Goal: Task Accomplishment & Management: Manage account settings

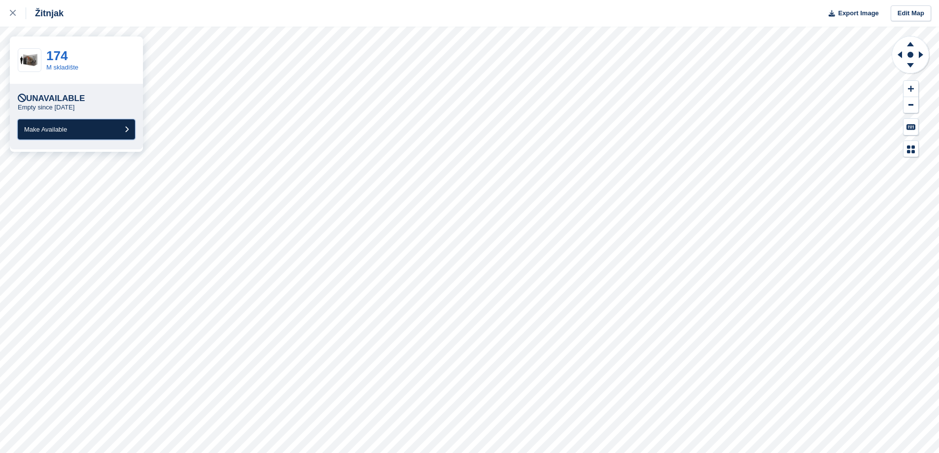
click at [100, 129] on button "Make Available" at bounding box center [76, 129] width 117 height 20
click at [49, 131] on span "Make Available" at bounding box center [45, 129] width 43 height 7
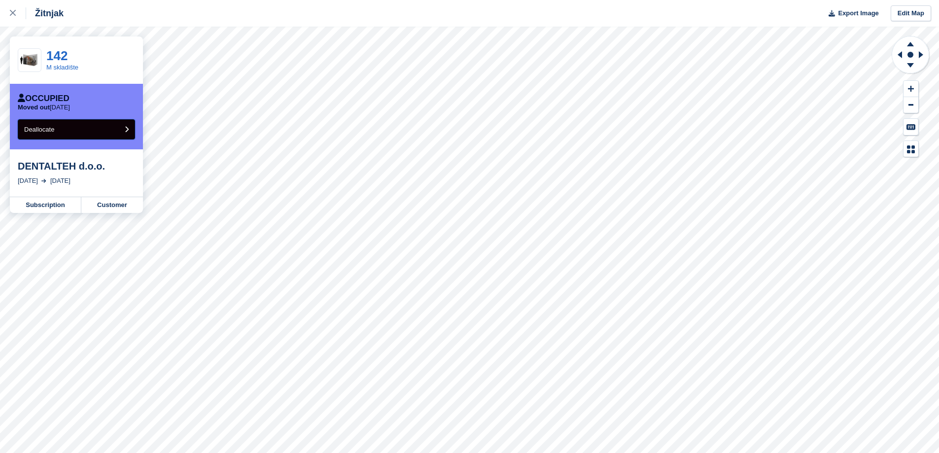
click at [101, 134] on button "Deallocate" at bounding box center [76, 129] width 117 height 20
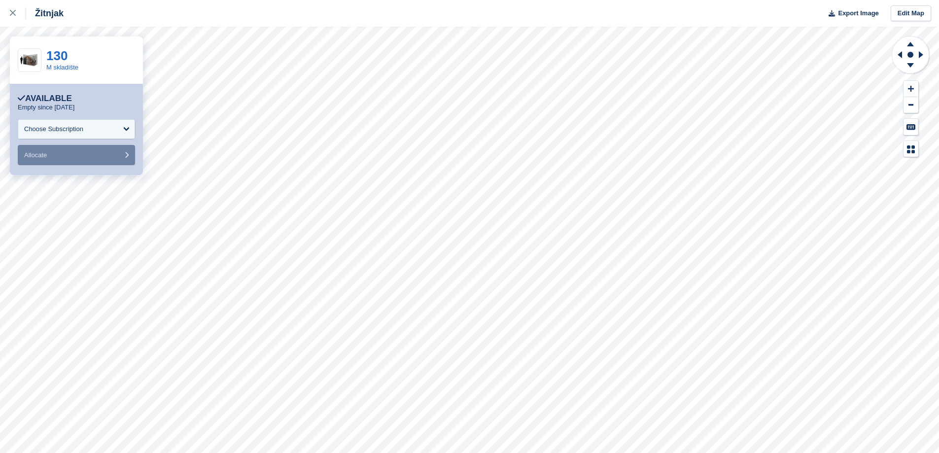
click at [66, 54] on div "130" at bounding box center [62, 55] width 32 height 13
click at [62, 54] on link "130" at bounding box center [56, 55] width 21 height 15
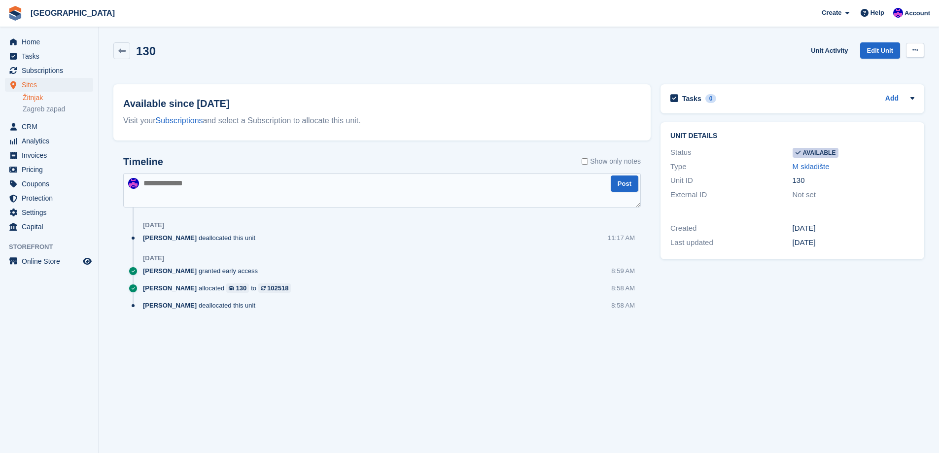
click at [915, 52] on icon at bounding box center [915, 50] width 5 height 6
click at [910, 65] on p "Make unavailable" at bounding box center [877, 69] width 86 height 13
click at [44, 123] on span "CRM" at bounding box center [51, 127] width 59 height 14
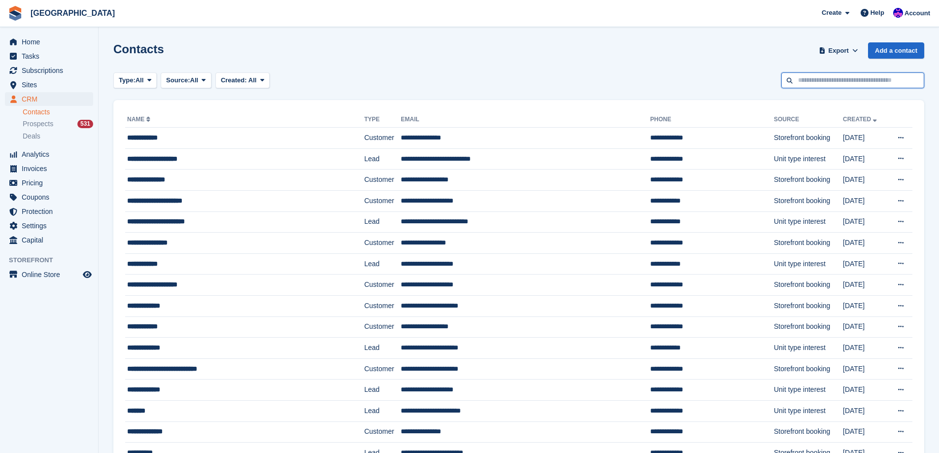
click at [837, 75] on input "text" at bounding box center [853, 80] width 143 height 16
type input "*****"
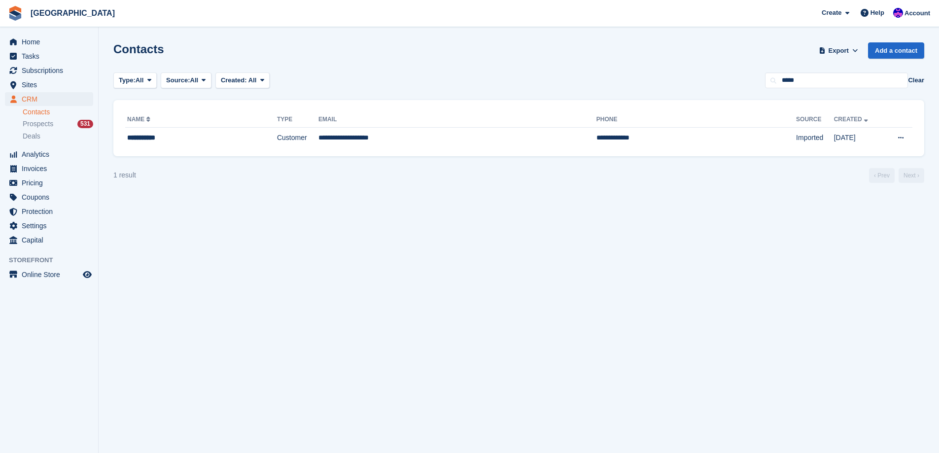
click at [267, 271] on section "Contacts Export Export Contacts Export a CSV of all Contacts which match the cu…" at bounding box center [519, 226] width 841 height 453
click at [73, 49] on span "Tasks" at bounding box center [51, 56] width 59 height 14
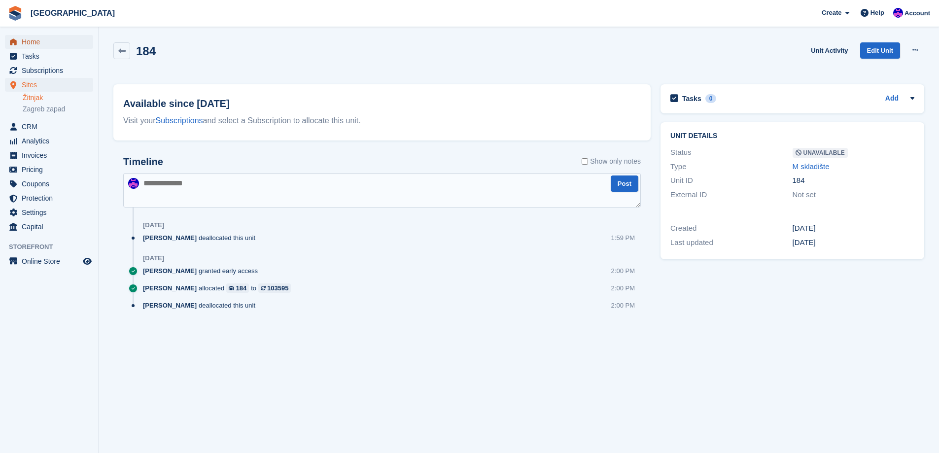
click at [37, 41] on span "Home" at bounding box center [51, 42] width 59 height 14
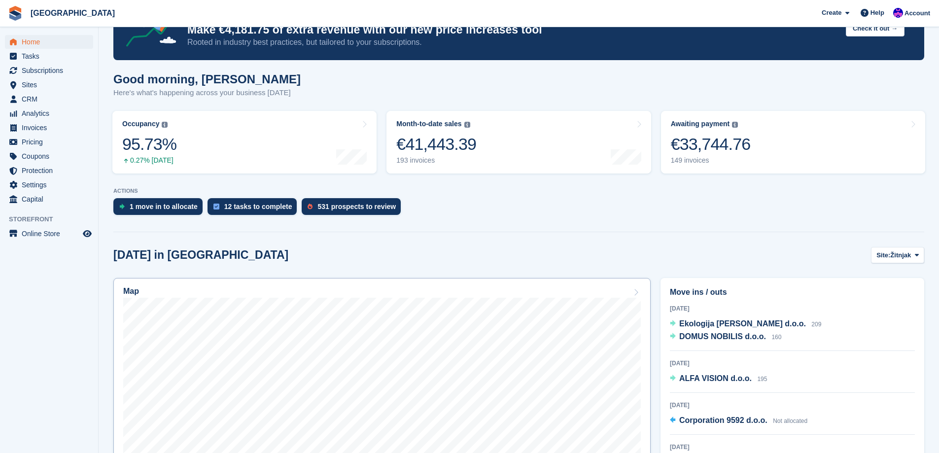
scroll to position [197, 0]
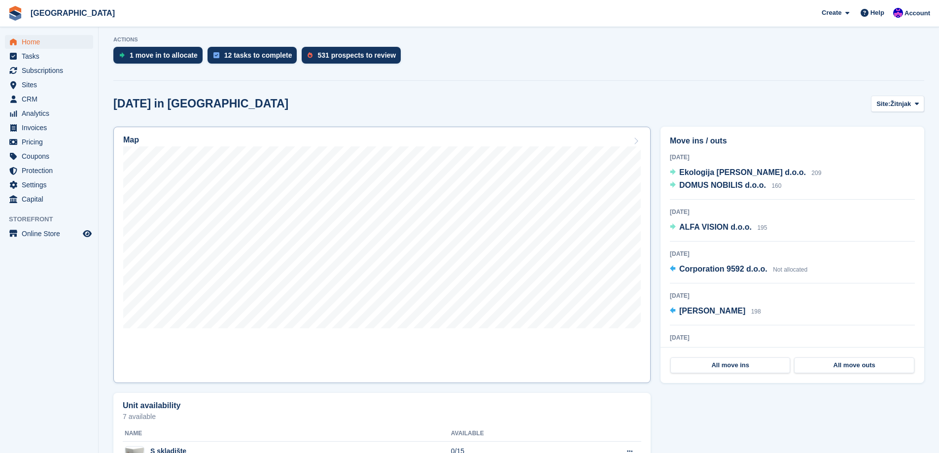
click at [359, 330] on div at bounding box center [382, 238] width 518 height 185
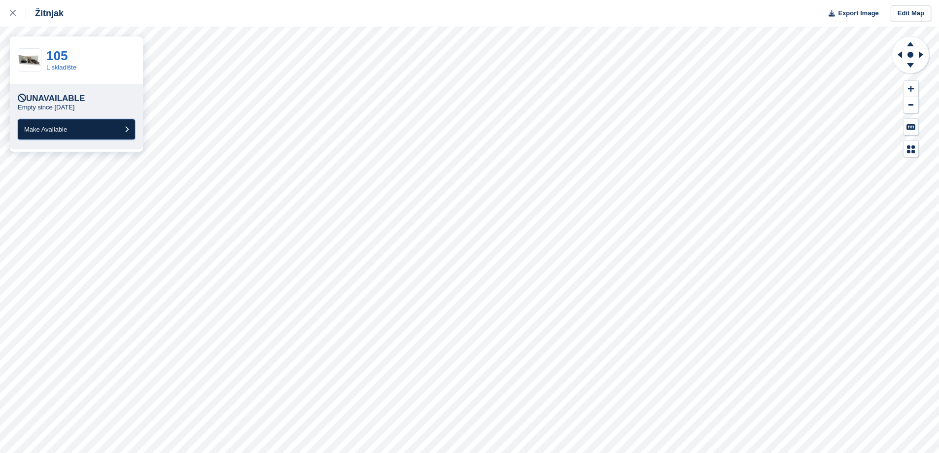
click at [100, 133] on button "Make Available" at bounding box center [76, 129] width 117 height 20
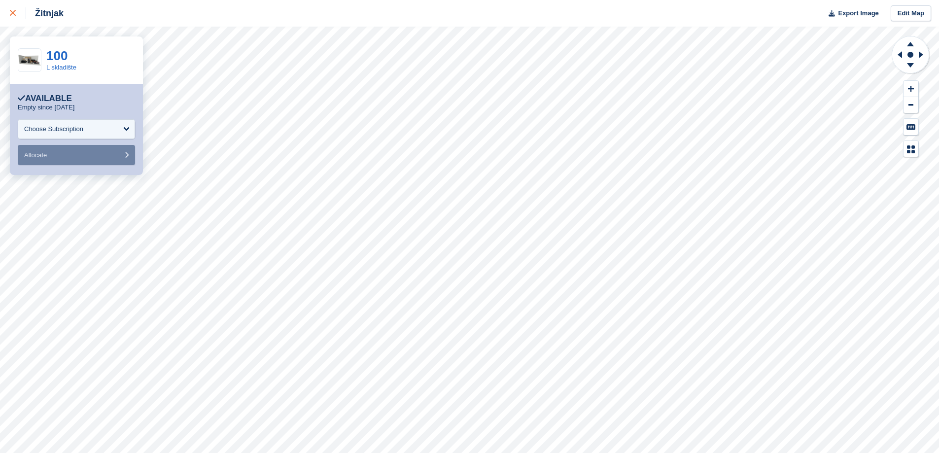
click at [10, 12] on icon at bounding box center [13, 13] width 6 height 6
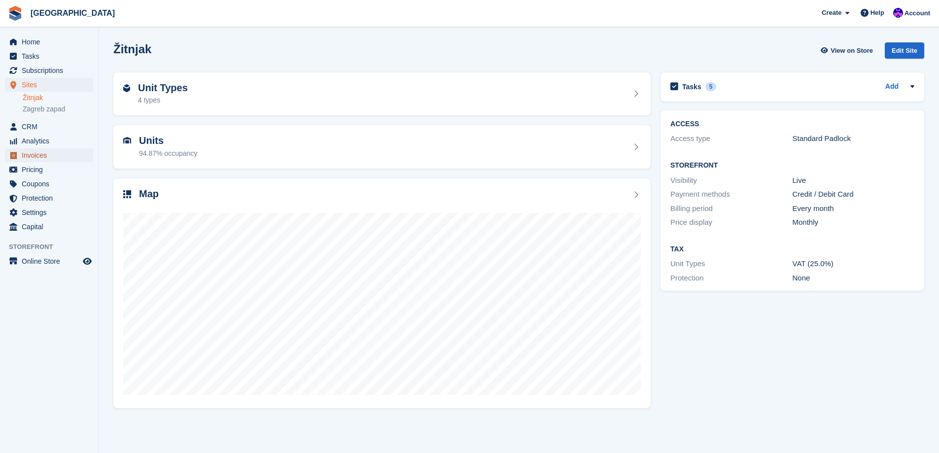
click at [55, 151] on span "Invoices" at bounding box center [51, 155] width 59 height 14
click at [35, 121] on span "CRM" at bounding box center [51, 127] width 59 height 14
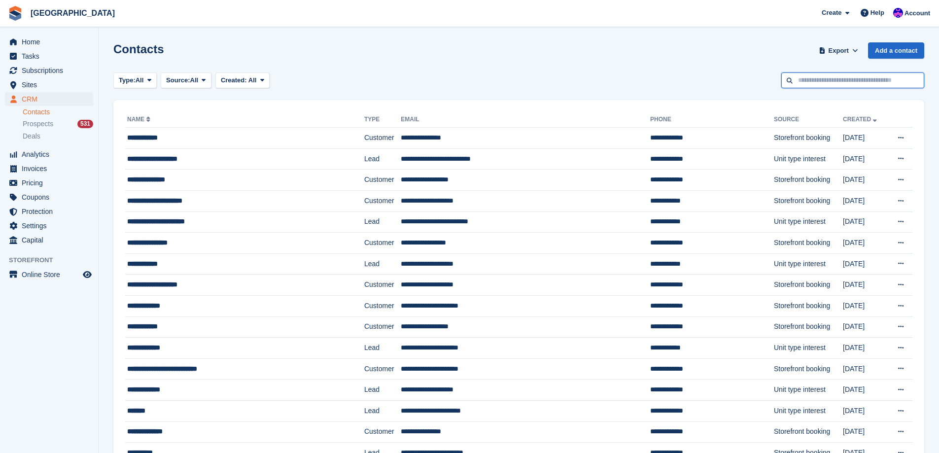
click at [820, 77] on input "text" at bounding box center [853, 80] width 143 height 16
type input "***"
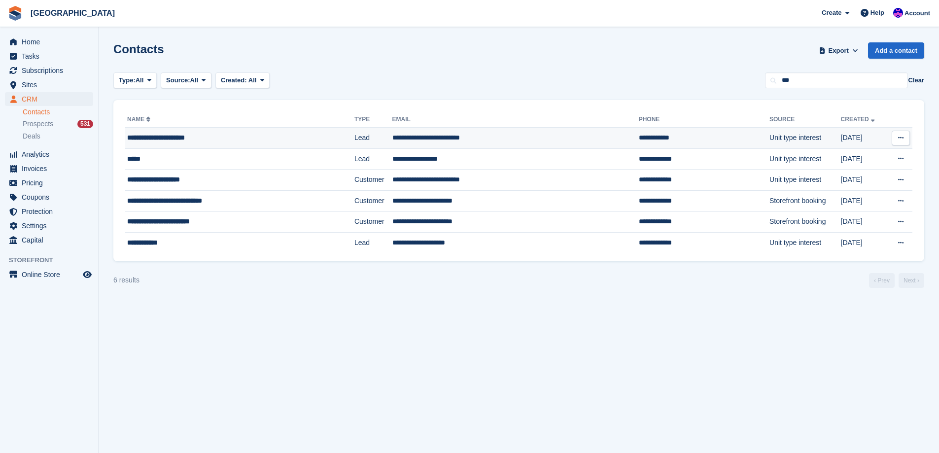
click at [639, 134] on td "**********" at bounding box center [704, 138] width 131 height 21
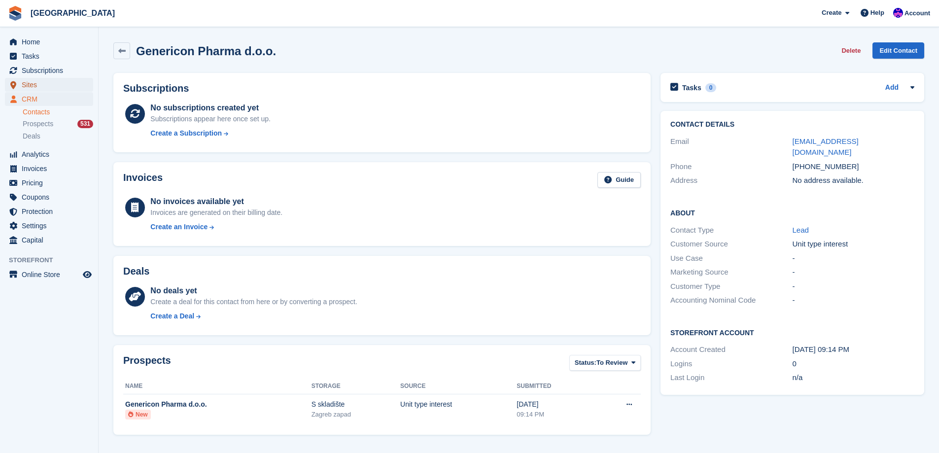
click at [42, 87] on span "Sites" at bounding box center [51, 85] width 59 height 14
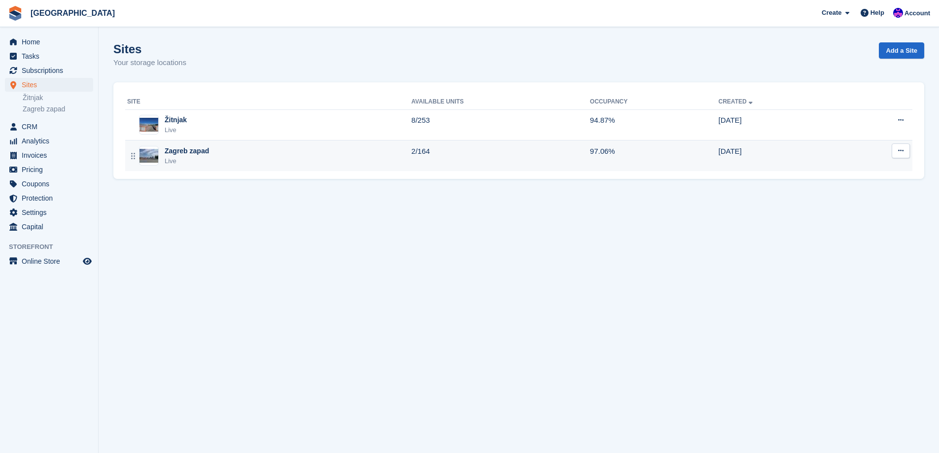
click at [203, 146] on div "Zagreb zapad" at bounding box center [187, 151] width 44 height 10
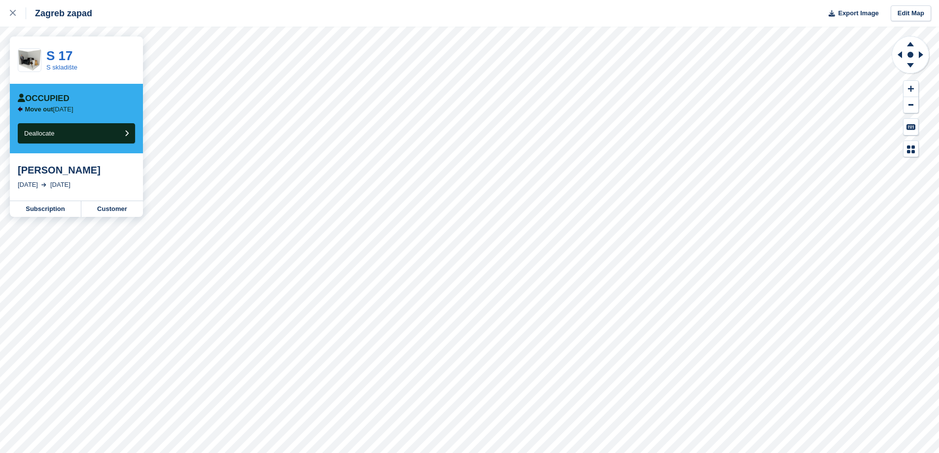
click at [67, 175] on div "Manuela Sovulj" at bounding box center [76, 170] width 117 height 12
click at [41, 169] on div "Manuela Sovulj" at bounding box center [76, 170] width 117 height 12
click at [75, 173] on div "Manuela Sovulj" at bounding box center [76, 170] width 117 height 12
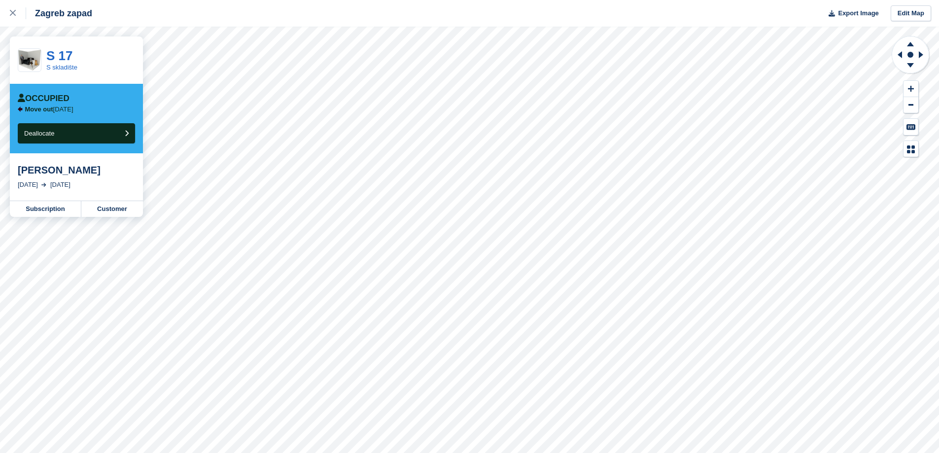
click at [44, 173] on div "Manuela Sovulj" at bounding box center [76, 170] width 117 height 12
click at [70, 173] on div "Manuela Sovulj" at bounding box center [76, 170] width 117 height 12
click at [71, 172] on div "Manuela Sovulj" at bounding box center [76, 170] width 117 height 12
click at [42, 172] on div "Manuela Sovulj" at bounding box center [76, 170] width 117 height 12
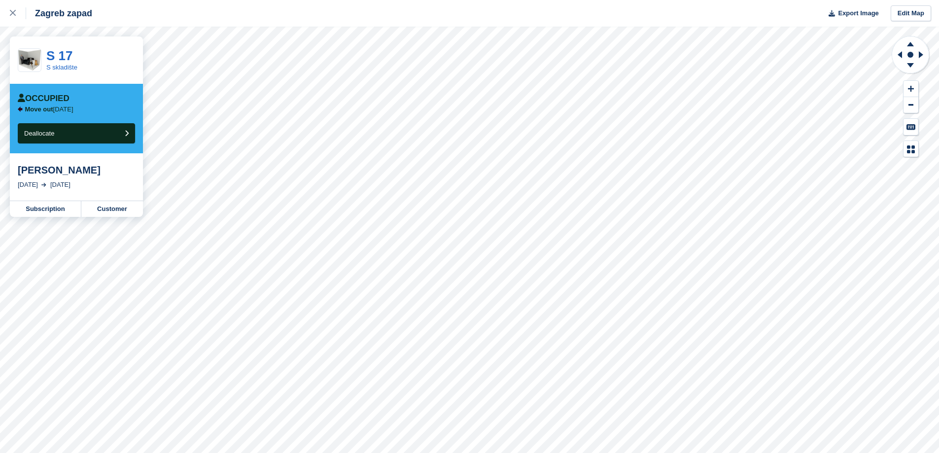
click at [68, 173] on div "Manuela Sovulj" at bounding box center [76, 170] width 117 height 12
click at [46, 174] on div "Manuela Sovulj" at bounding box center [76, 170] width 117 height 12
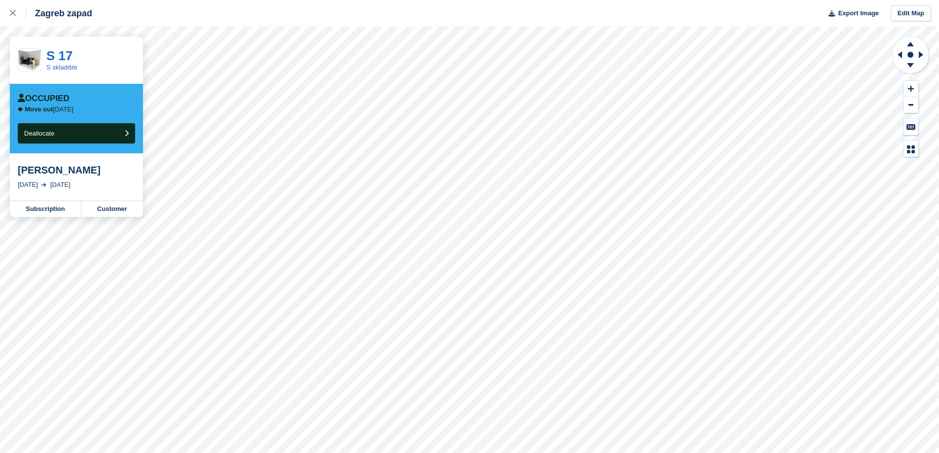
click at [73, 173] on div "Manuela Sovulj" at bounding box center [76, 170] width 117 height 12
click at [71, 184] on div "25 Oct, 2025" at bounding box center [60, 185] width 20 height 10
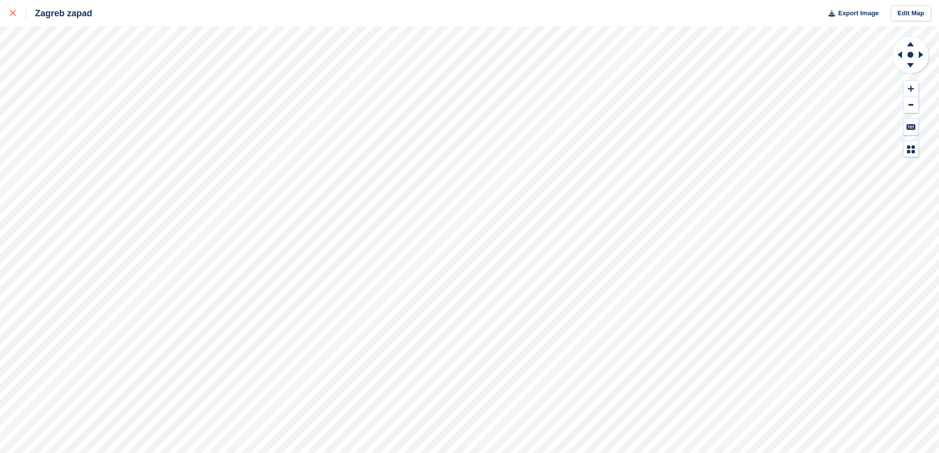
click at [5, 23] on link at bounding box center [13, 13] width 26 height 27
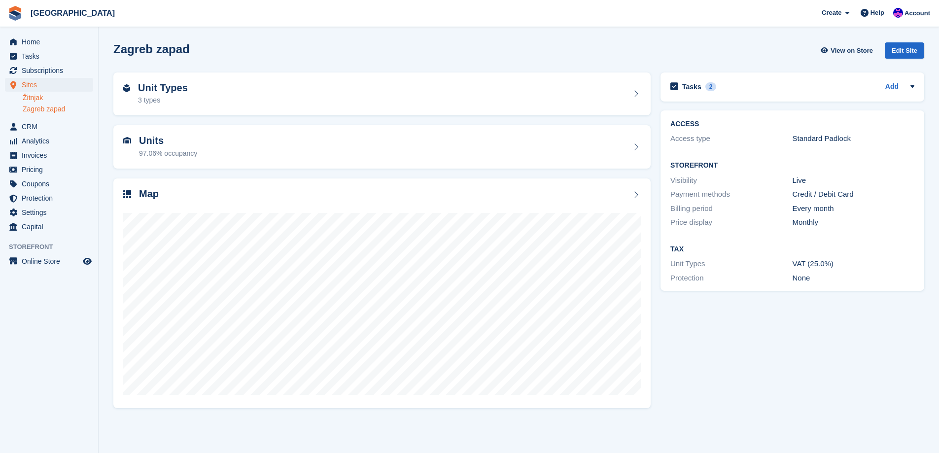
click at [37, 95] on link "Žitnjak" at bounding box center [58, 97] width 71 height 9
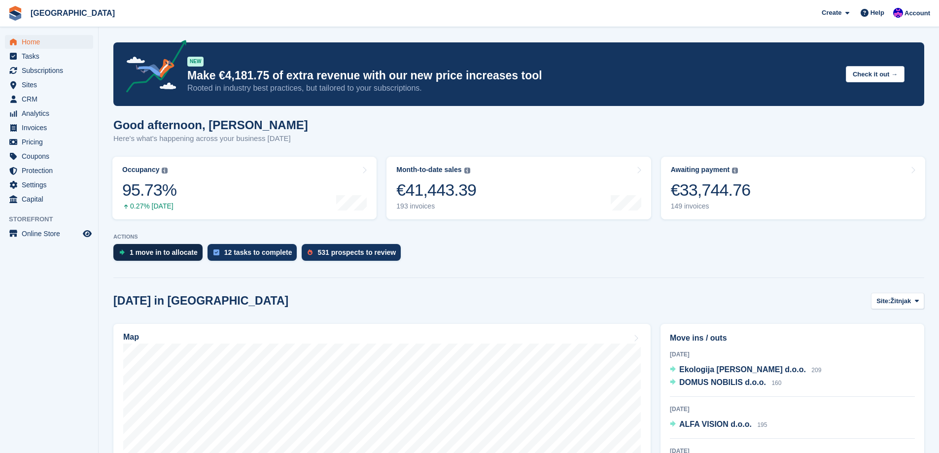
click at [186, 256] on div "1 move in to allocate" at bounding box center [164, 253] width 68 height 8
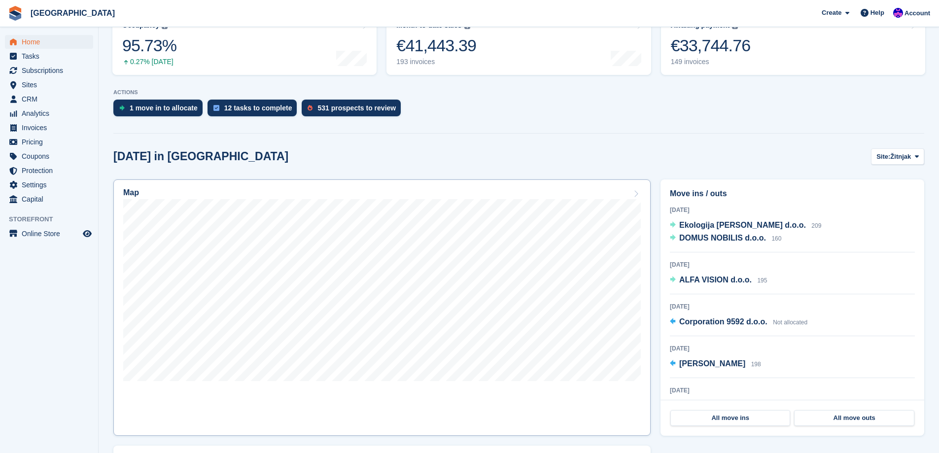
scroll to position [148, 0]
